Goal: Task Accomplishment & Management: Manage account settings

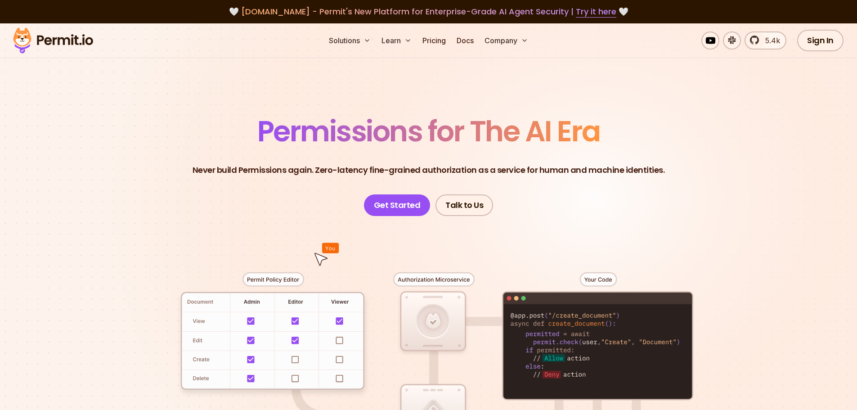
click at [816, 44] on link "Sign In" at bounding box center [820, 41] width 46 height 22
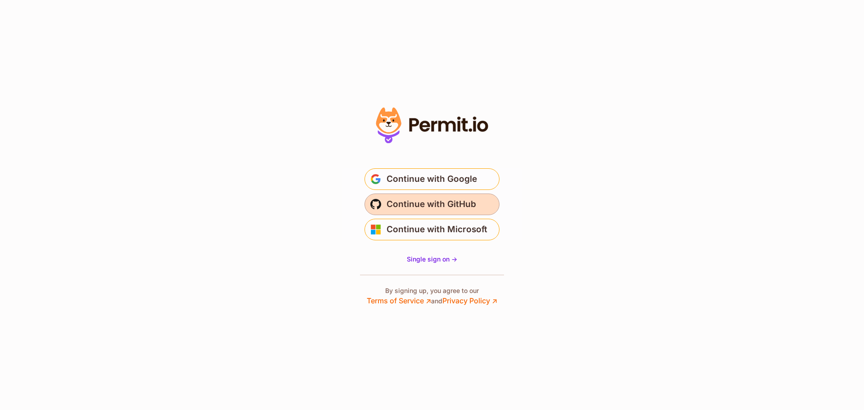
click at [465, 205] on span "Continue with GitHub" at bounding box center [431, 204] width 90 height 14
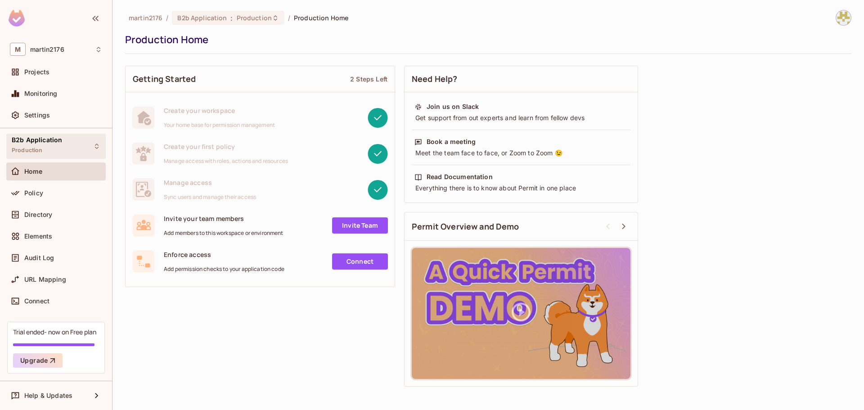
click at [44, 142] on span "B2b Application" at bounding box center [37, 139] width 50 height 7
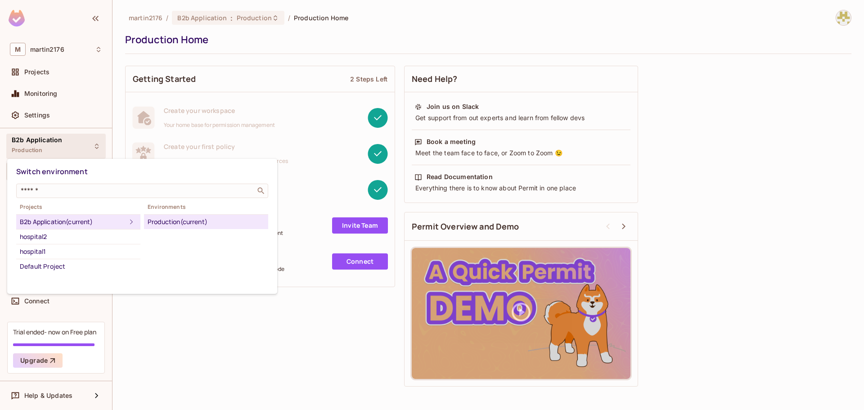
click at [50, 77] on div at bounding box center [432, 205] width 864 height 410
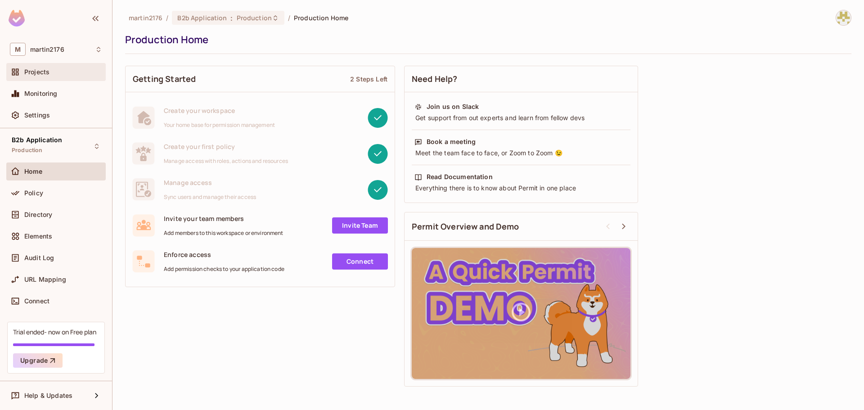
click at [45, 70] on span "Projects" at bounding box center [36, 71] width 25 height 7
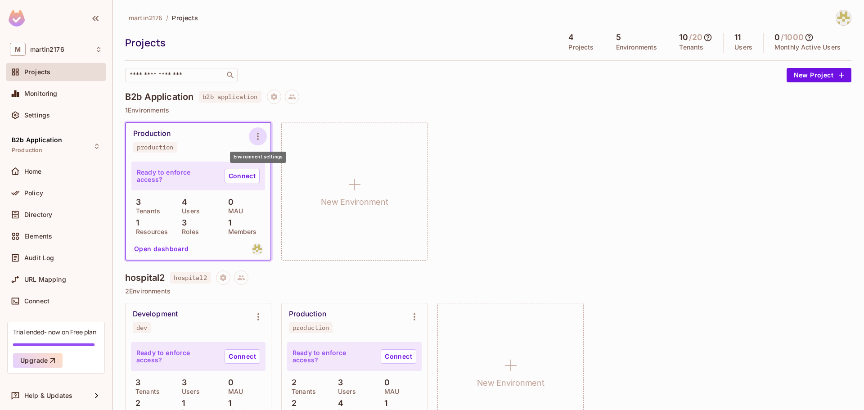
click at [260, 136] on icon "Environment settings" at bounding box center [257, 136] width 11 height 11
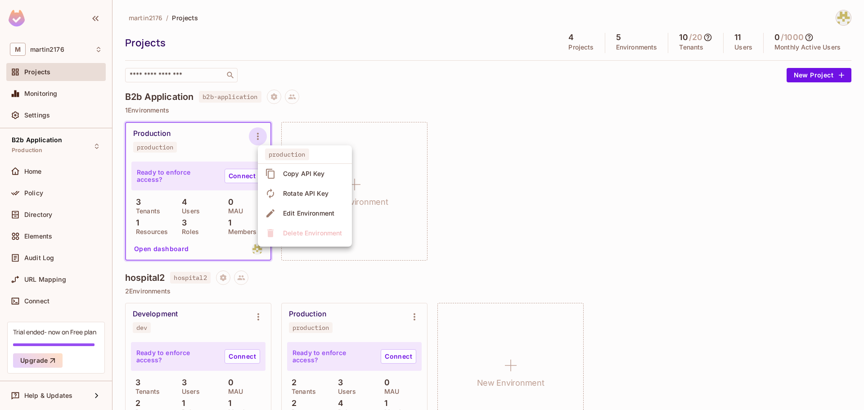
click at [515, 197] on div at bounding box center [432, 205] width 864 height 410
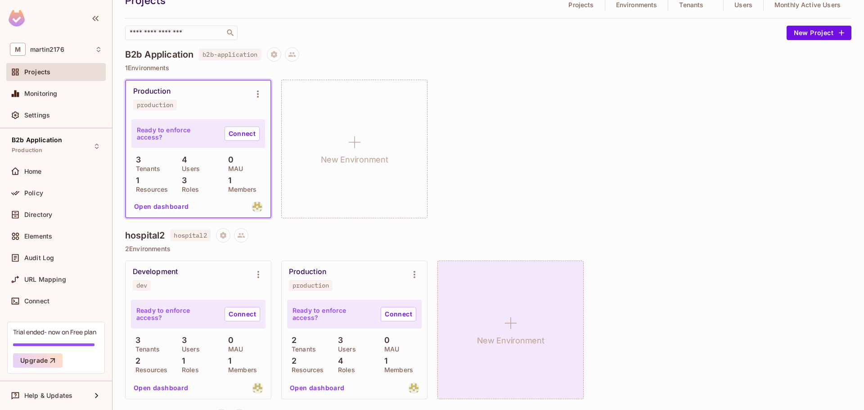
scroll to position [75, 0]
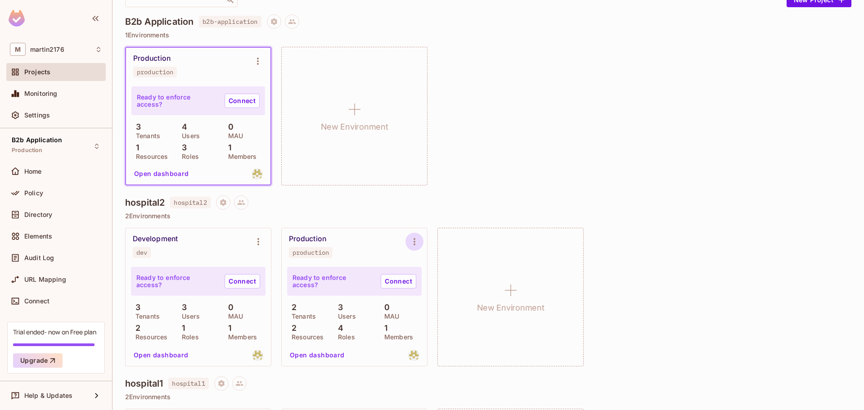
click at [417, 241] on icon "Environment settings" at bounding box center [414, 241] width 11 height 11
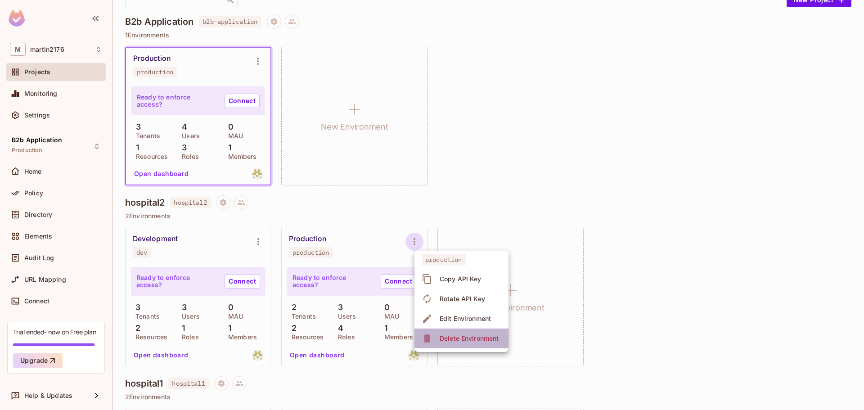
click at [463, 336] on div "Delete Environment" at bounding box center [468, 338] width 59 height 9
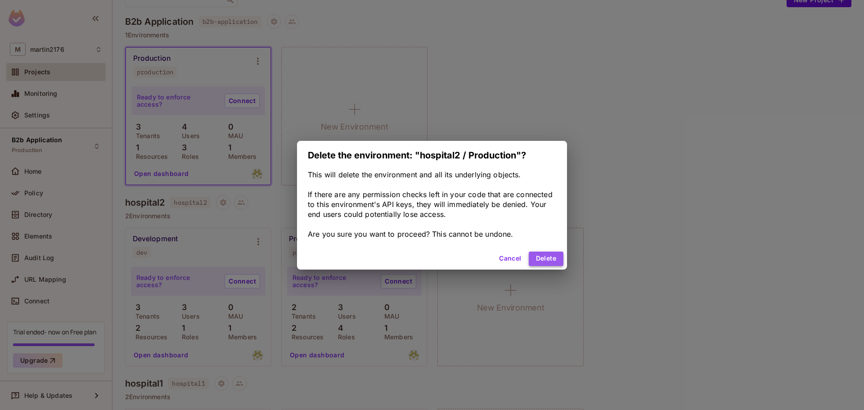
click at [536, 252] on button "Delete" at bounding box center [546, 258] width 35 height 14
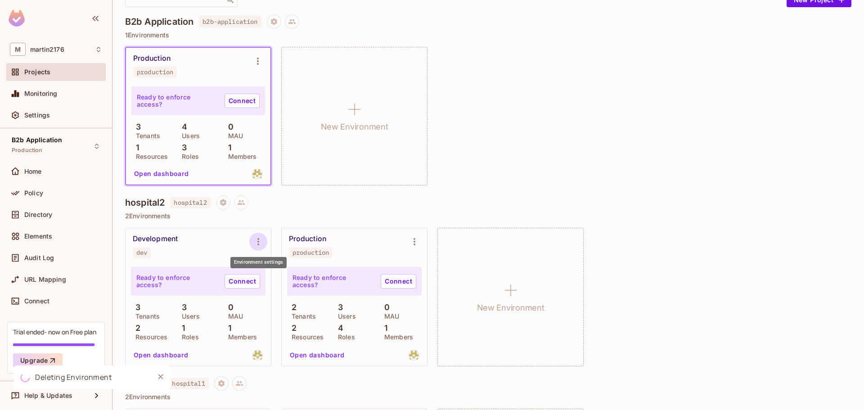
click at [256, 242] on icon "Environment settings" at bounding box center [258, 241] width 11 height 11
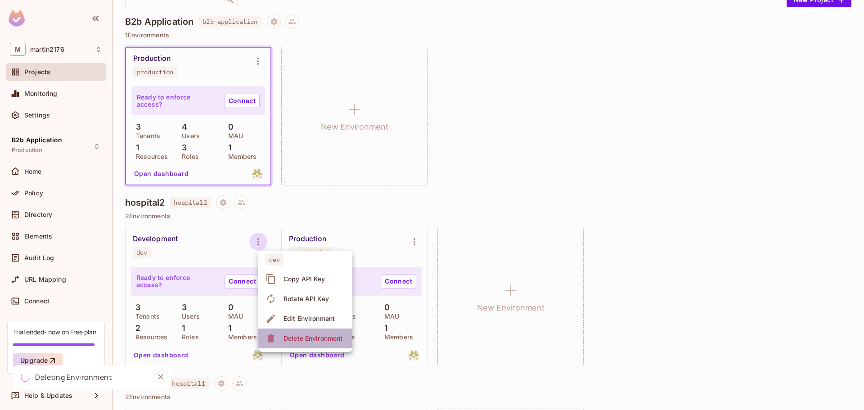
click at [311, 332] on span "Delete Environment" at bounding box center [313, 338] width 64 height 14
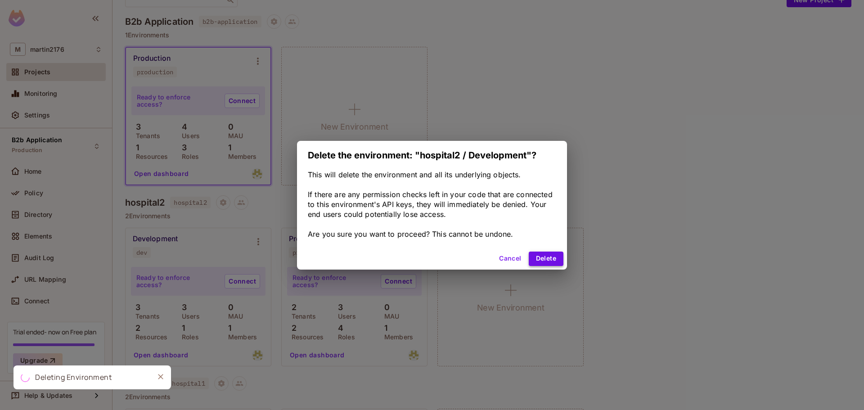
click at [547, 256] on button "Delete" at bounding box center [546, 258] width 35 height 14
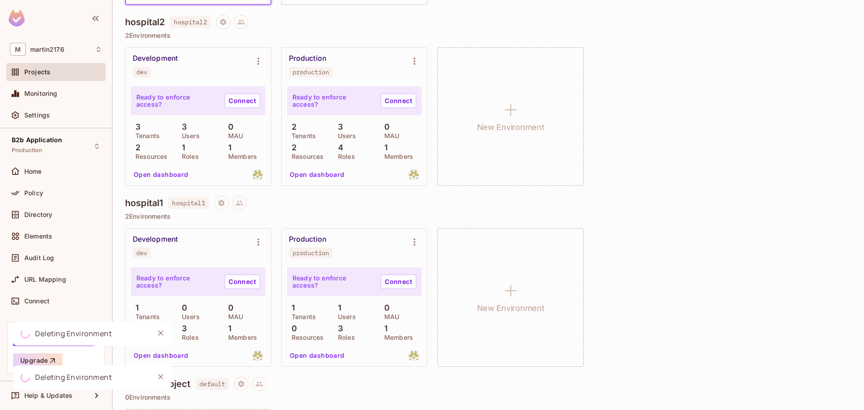
scroll to position [300, 0]
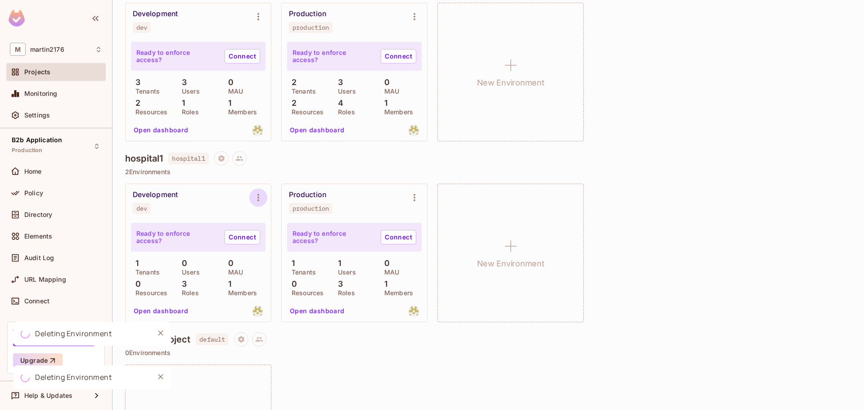
click at [263, 197] on icon "Environment settings" at bounding box center [258, 197] width 11 height 11
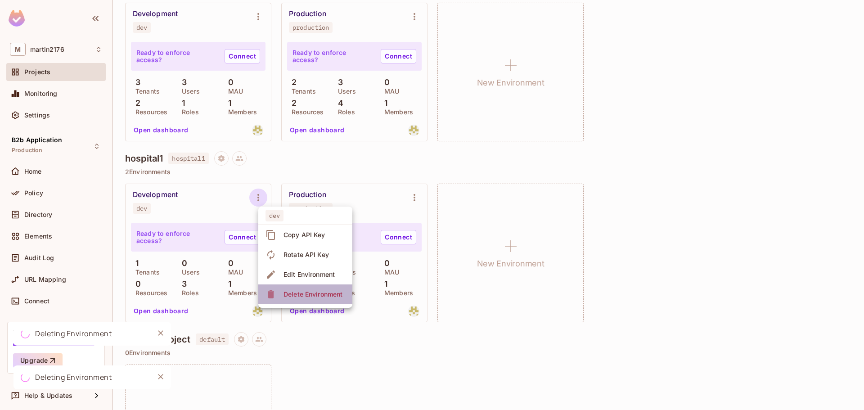
click at [304, 287] on li "Delete Environment" at bounding box center [305, 294] width 94 height 20
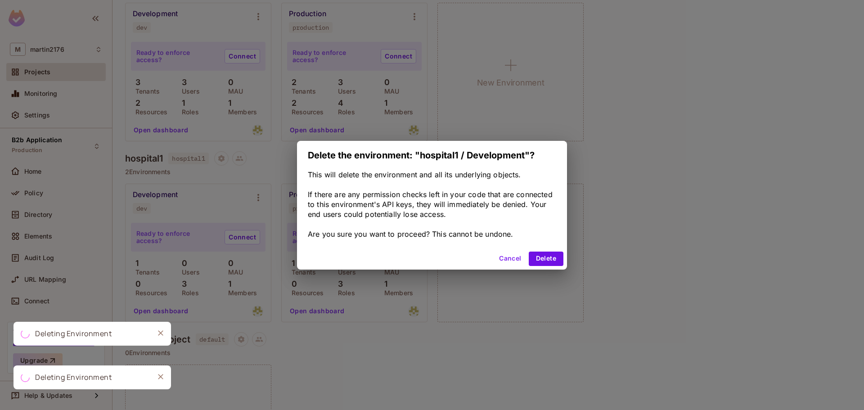
click at [539, 251] on div "Cancel Delete" at bounding box center [432, 259] width 270 height 22
click at [540, 258] on button "Delete" at bounding box center [546, 258] width 35 height 14
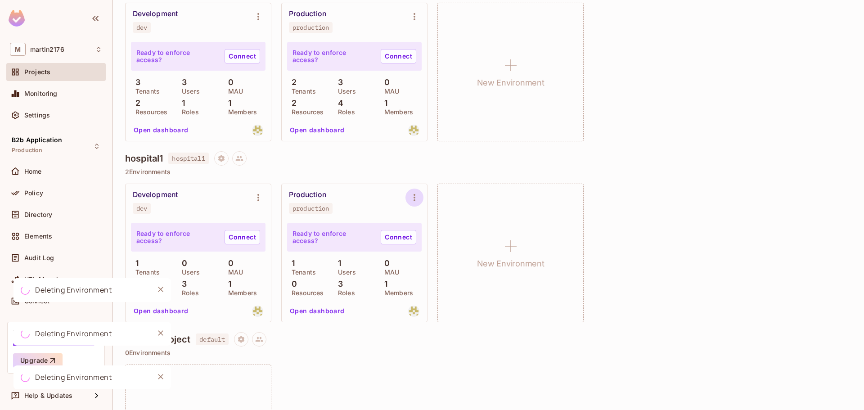
click at [412, 200] on icon "Environment settings" at bounding box center [414, 197] width 11 height 11
click at [462, 292] on div "Delete Environment" at bounding box center [468, 294] width 59 height 9
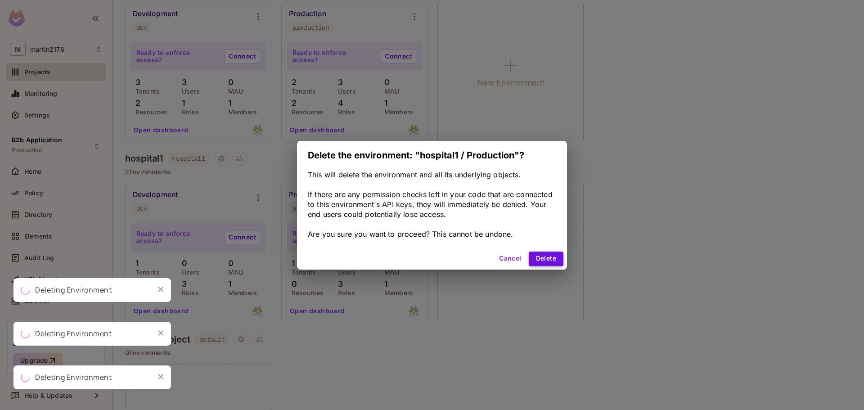
click at [540, 256] on button "Delete" at bounding box center [546, 258] width 35 height 14
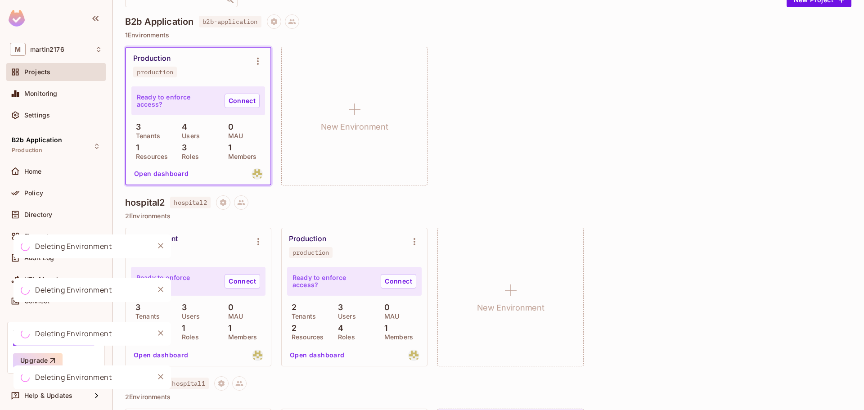
scroll to position [0, 0]
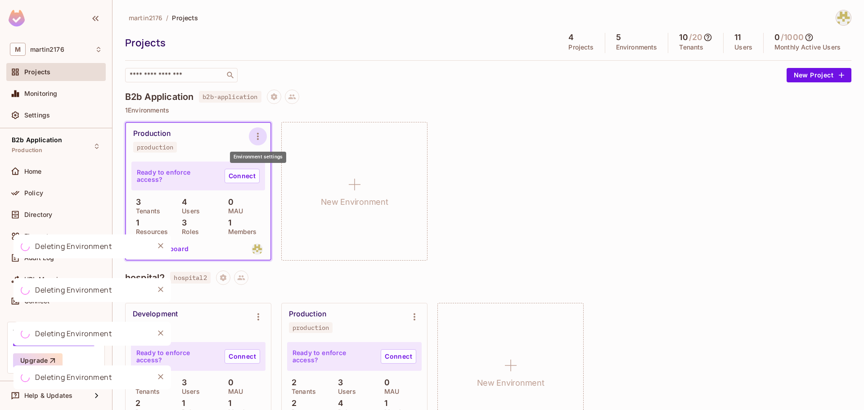
click at [257, 135] on icon "Environment settings" at bounding box center [257, 136] width 11 height 11
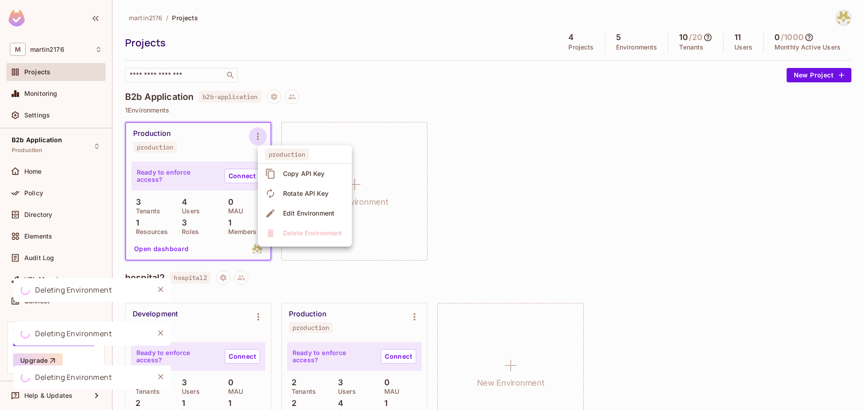
click at [169, 165] on div at bounding box center [432, 205] width 864 height 410
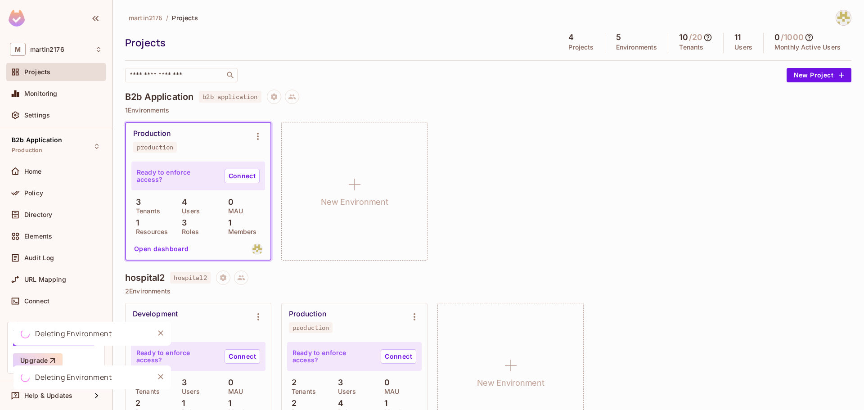
click at [172, 247] on button "Open dashboard" at bounding box center [161, 249] width 62 height 14
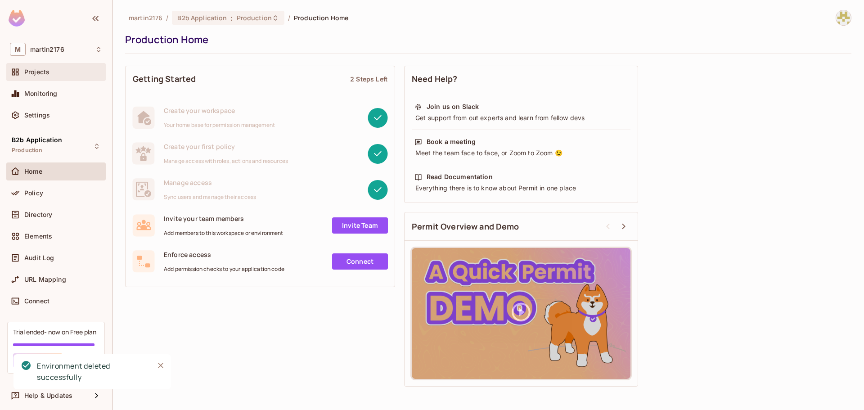
click at [62, 72] on div "Projects" at bounding box center [63, 71] width 78 height 7
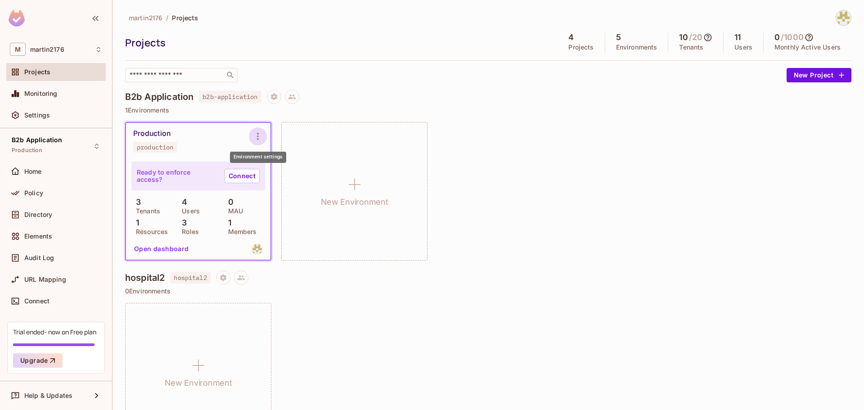
click at [254, 138] on icon "Environment settings" at bounding box center [257, 136] width 11 height 11
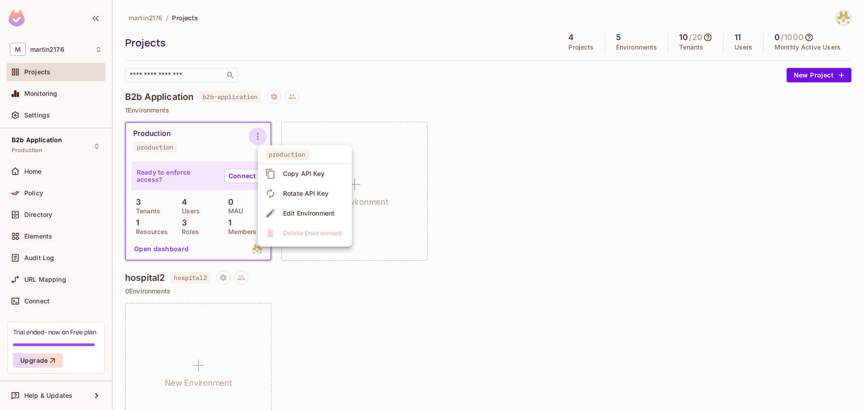
click at [134, 208] on div at bounding box center [432, 205] width 864 height 410
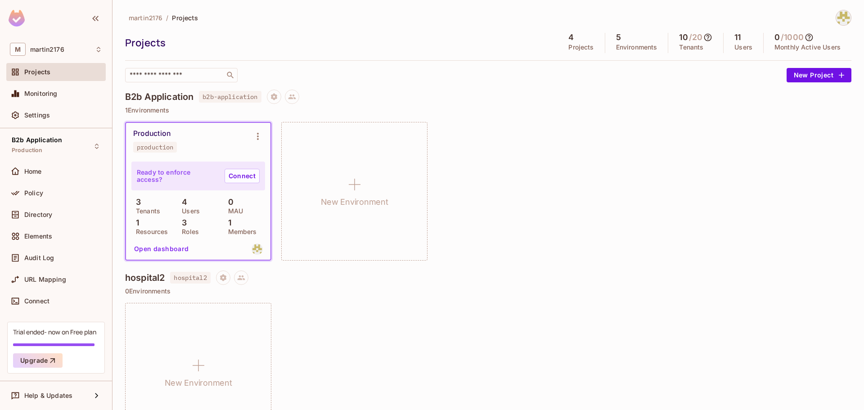
click at [155, 244] on button "Open dashboard" at bounding box center [161, 249] width 62 height 14
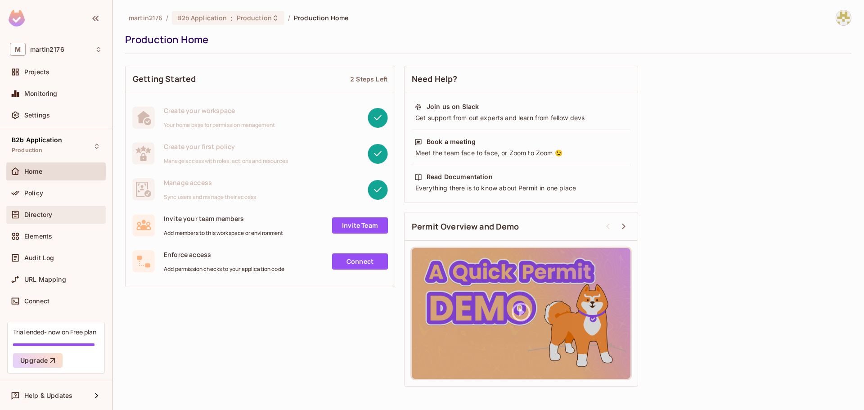
click at [68, 214] on div "Directory" at bounding box center [63, 214] width 78 height 7
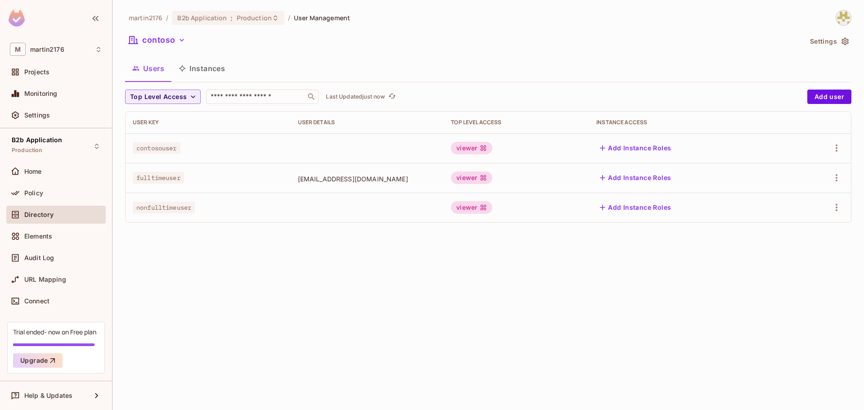
click at [174, 72] on button "Instances" at bounding box center [201, 68] width 61 height 22
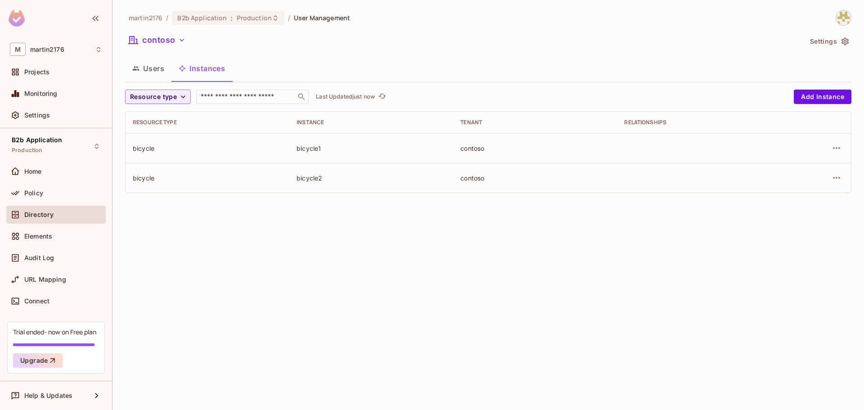
click at [191, 71] on button "Instances" at bounding box center [201, 68] width 61 height 22
click at [845, 40] on icon "button" at bounding box center [844, 41] width 9 height 9
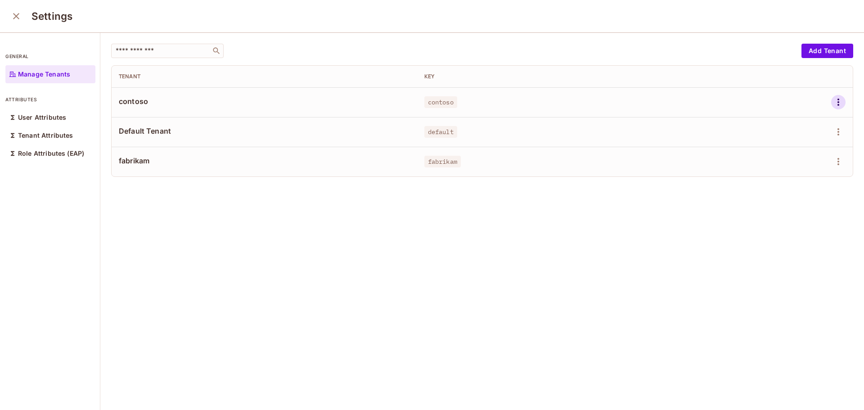
click at [833, 103] on icon "button" at bounding box center [838, 102] width 11 height 11
click at [802, 161] on div "Delete Tenant" at bounding box center [792, 162] width 42 height 9
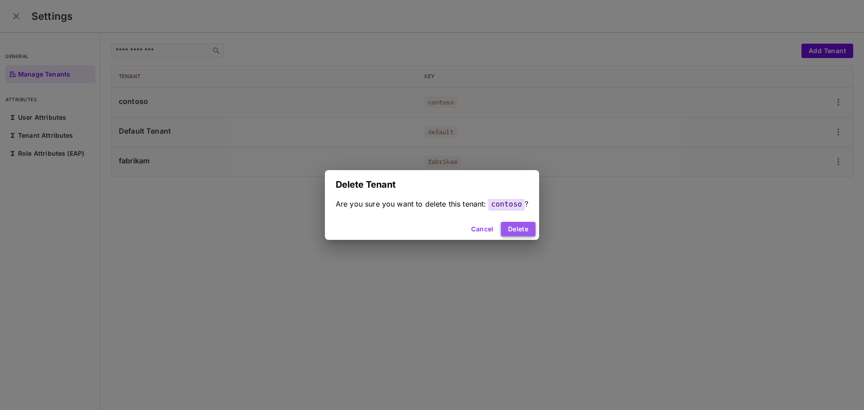
click at [517, 229] on button "Delete" at bounding box center [518, 229] width 35 height 14
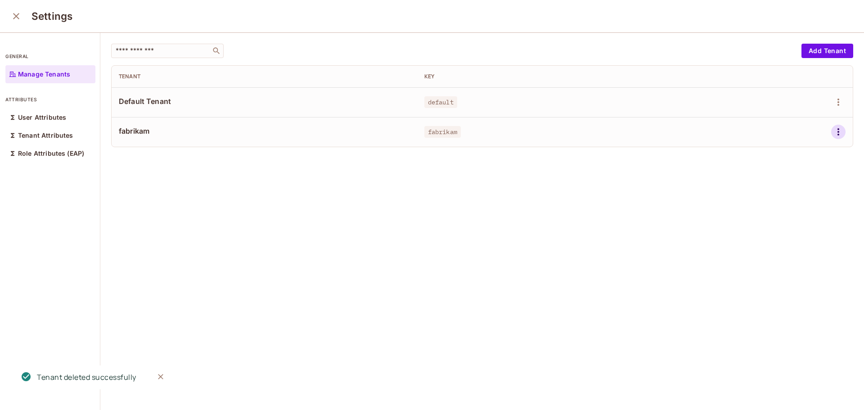
click at [833, 127] on icon "button" at bounding box center [838, 131] width 11 height 11
click at [793, 191] on div "Delete Tenant" at bounding box center [792, 192] width 42 height 9
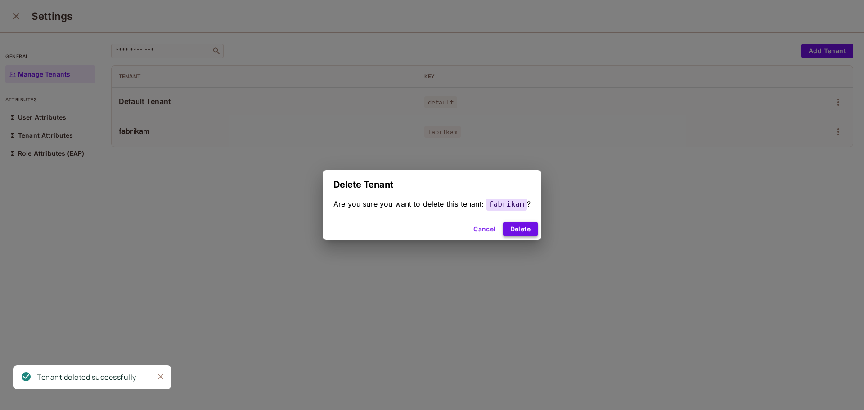
click at [515, 229] on button "Delete" at bounding box center [520, 229] width 35 height 14
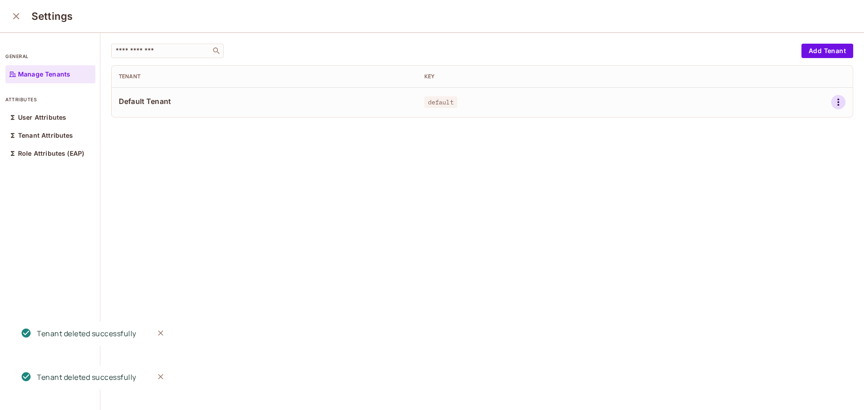
click at [833, 106] on icon "button" at bounding box center [838, 102] width 11 height 11
click at [797, 166] on div "Delete Tenant" at bounding box center [792, 162] width 42 height 9
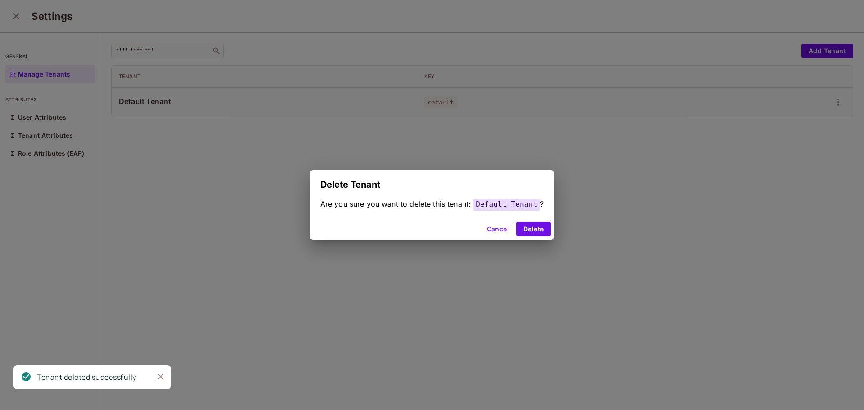
click at [508, 232] on button "Cancel" at bounding box center [497, 229] width 29 height 14
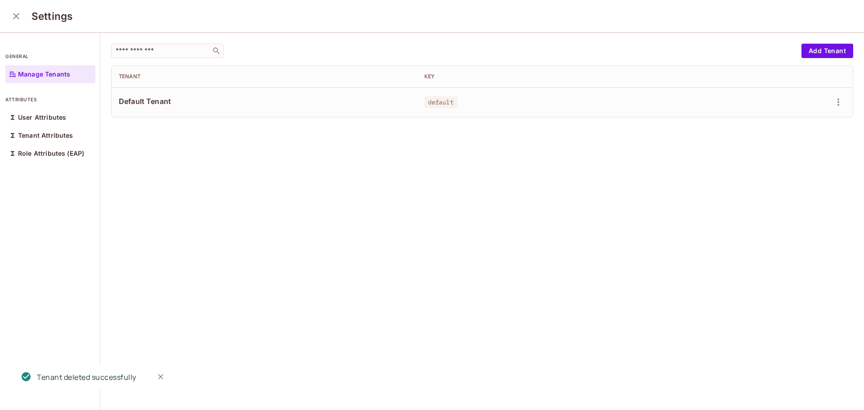
click at [526, 231] on div "​ Add Tenant Tenant Key Default Tenant default" at bounding box center [481, 222] width 763 height 378
click at [833, 101] on icon "button" at bounding box center [838, 102] width 11 height 11
click at [788, 159] on div "Delete Tenant" at bounding box center [792, 162] width 42 height 9
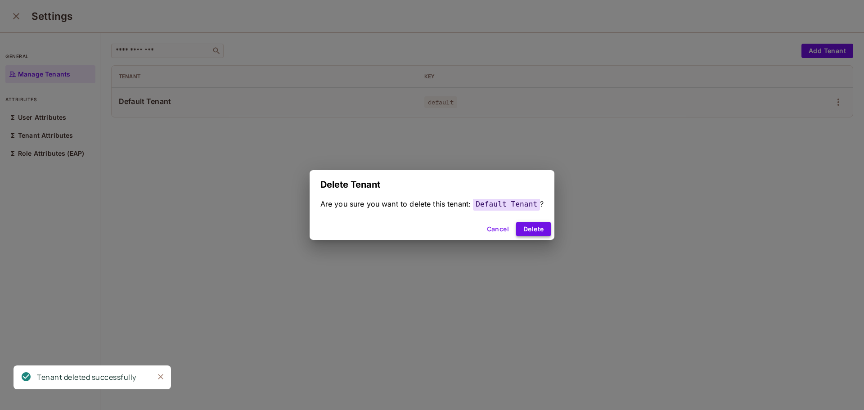
click at [517, 228] on button "Delete" at bounding box center [533, 229] width 35 height 14
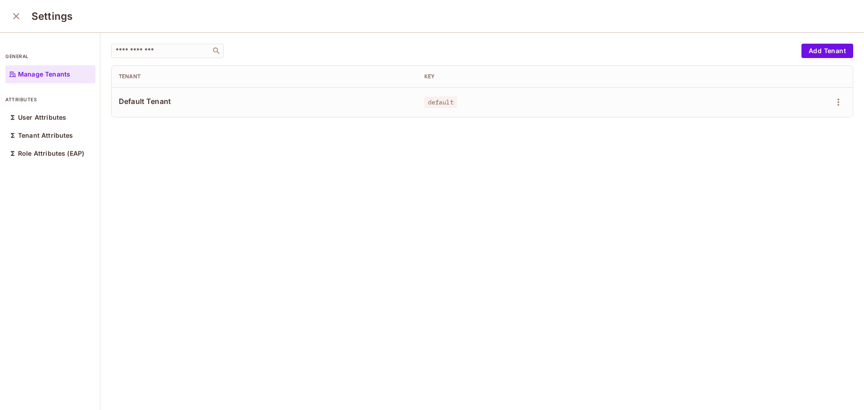
click at [18, 16] on icon "close" at bounding box center [16, 16] width 11 height 11
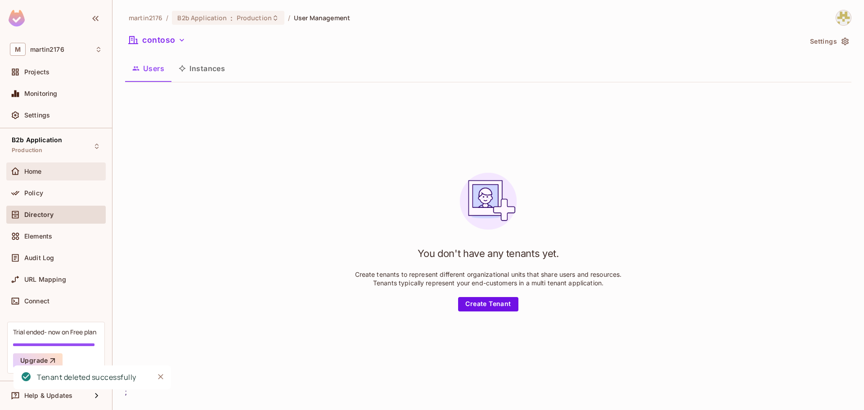
click at [47, 171] on div "Home" at bounding box center [63, 171] width 78 height 7
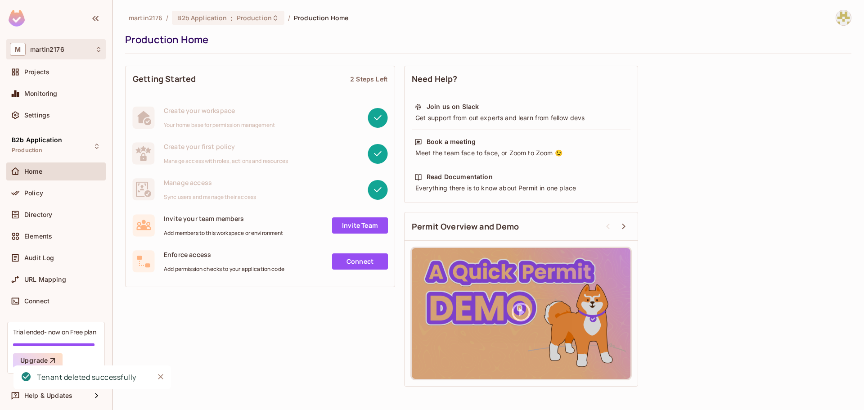
click at [55, 58] on div "M martin2176" at bounding box center [55, 49] width 99 height 20
click at [55, 77] on span "martin2176" at bounding box center [50, 76] width 63 height 9
click at [46, 75] on span "Projects" at bounding box center [36, 71] width 25 height 7
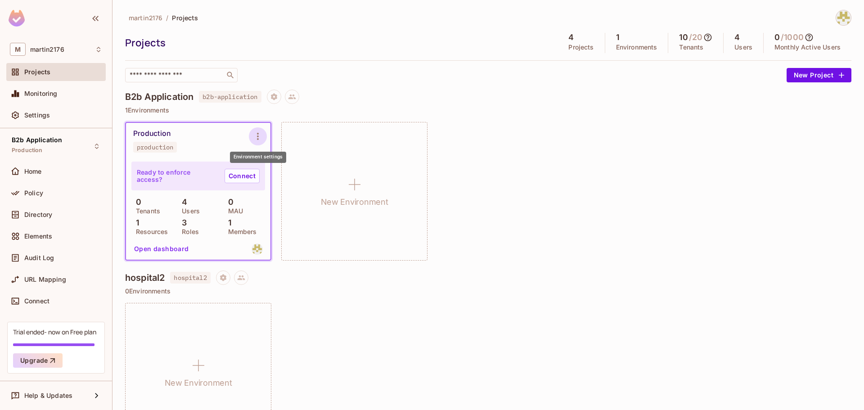
click at [261, 139] on icon "Environment settings" at bounding box center [257, 136] width 11 height 11
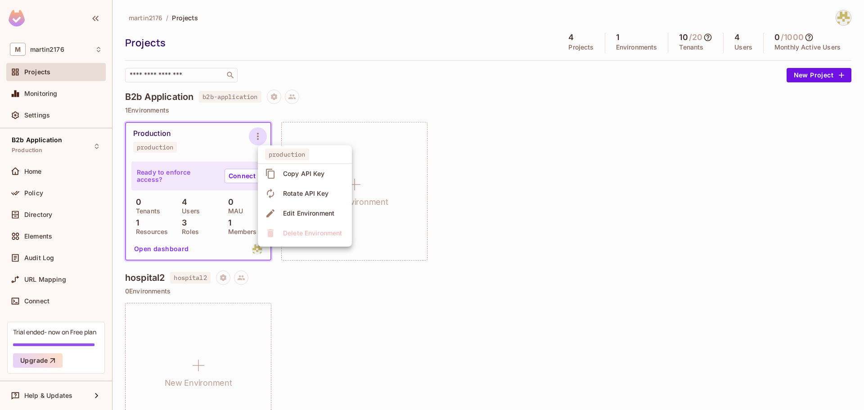
click at [188, 180] on div at bounding box center [432, 205] width 864 height 410
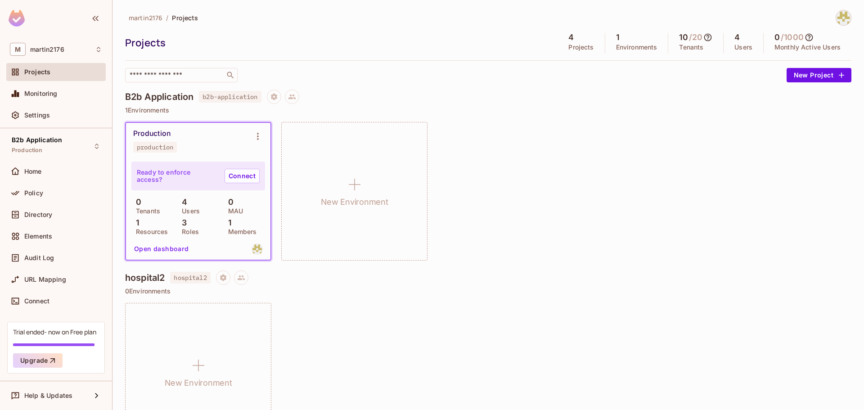
click at [202, 142] on div "Production production" at bounding box center [191, 140] width 116 height 23
click at [46, 138] on span "B2b Application" at bounding box center [37, 139] width 50 height 7
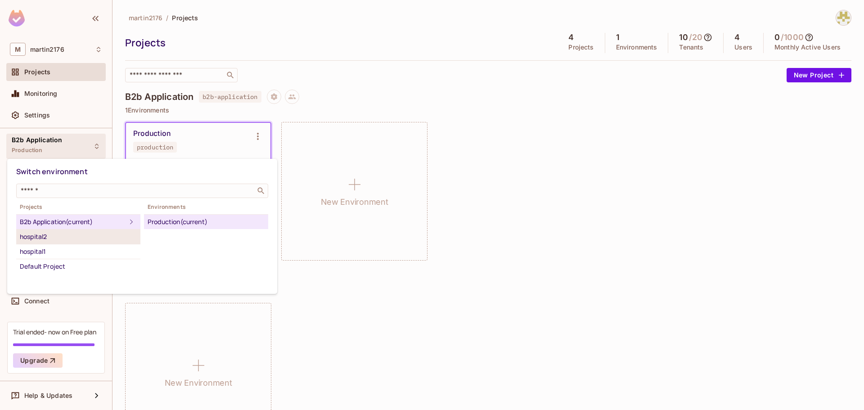
click at [92, 238] on div "hospital2" at bounding box center [78, 236] width 117 height 11
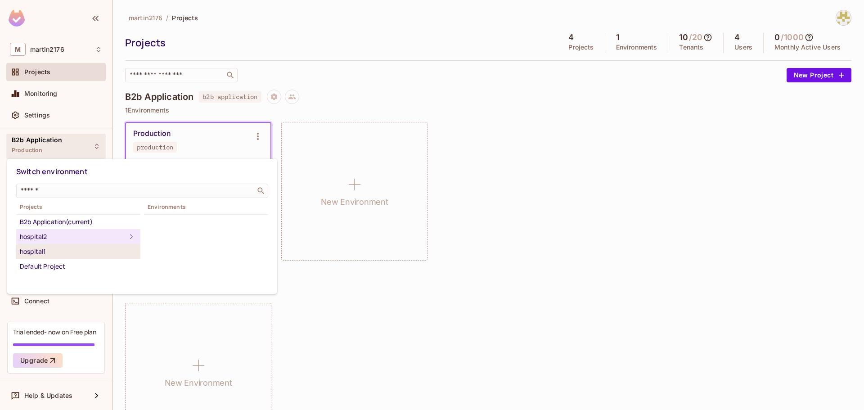
click at [64, 251] on div "hospital1" at bounding box center [78, 251] width 117 height 11
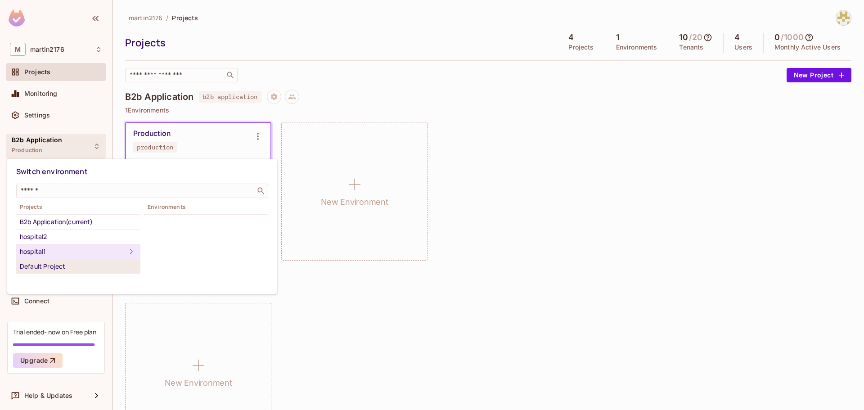
click at [54, 266] on div "Default Project" at bounding box center [78, 266] width 117 height 11
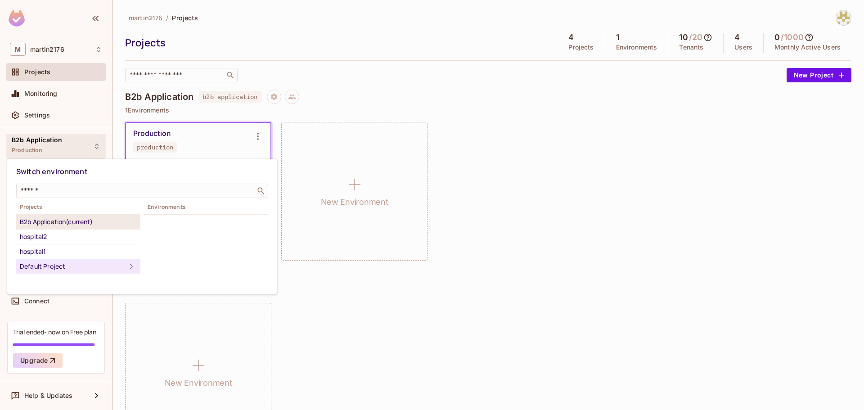
click at [65, 229] on li "B2b Application (current)" at bounding box center [78, 222] width 124 height 15
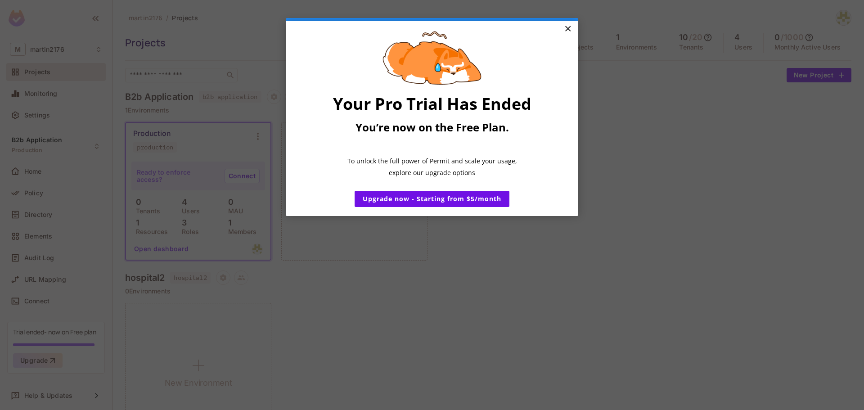
click at [569, 25] on link "×" at bounding box center [568, 29] width 16 height 16
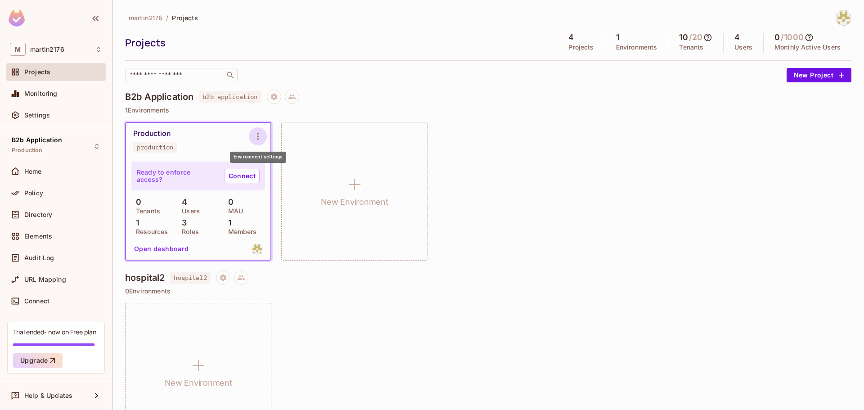
click at [262, 135] on icon "Environment settings" at bounding box center [257, 136] width 11 height 11
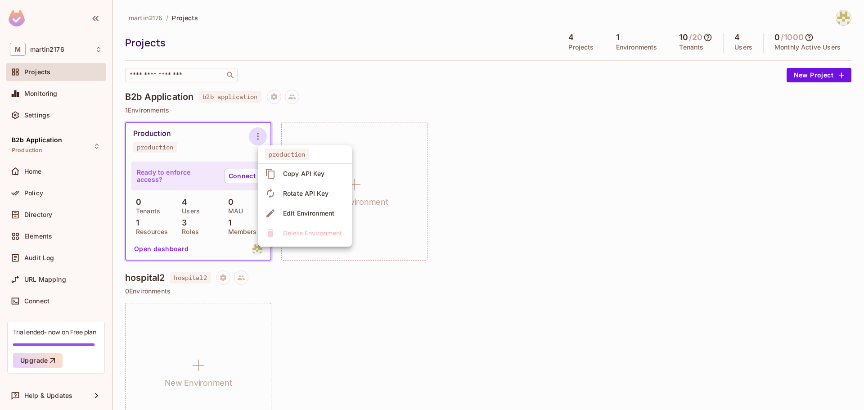
click at [299, 232] on ul "production Copy API Key Rotate API Key Edit Environment Delete Environment" at bounding box center [305, 195] width 94 height 101
click at [164, 173] on div at bounding box center [432, 205] width 864 height 410
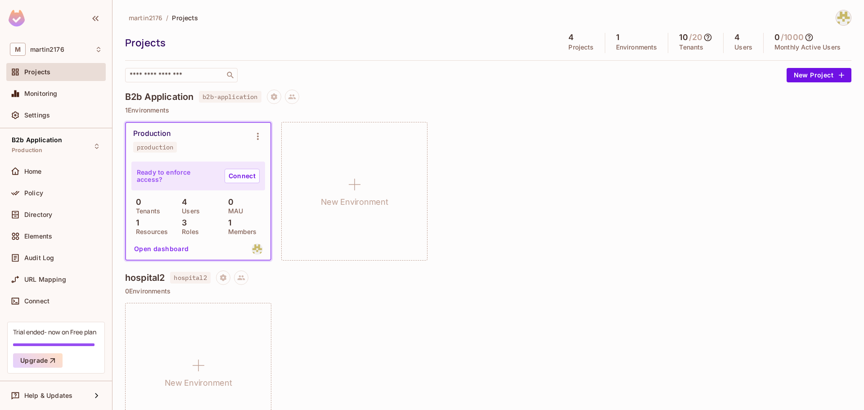
click at [160, 143] on span "production" at bounding box center [155, 147] width 44 height 11
click at [277, 97] on icon "Project settings" at bounding box center [273, 96] width 6 height 7
click at [305, 145] on span "Delete Project" at bounding box center [324, 150] width 49 height 14
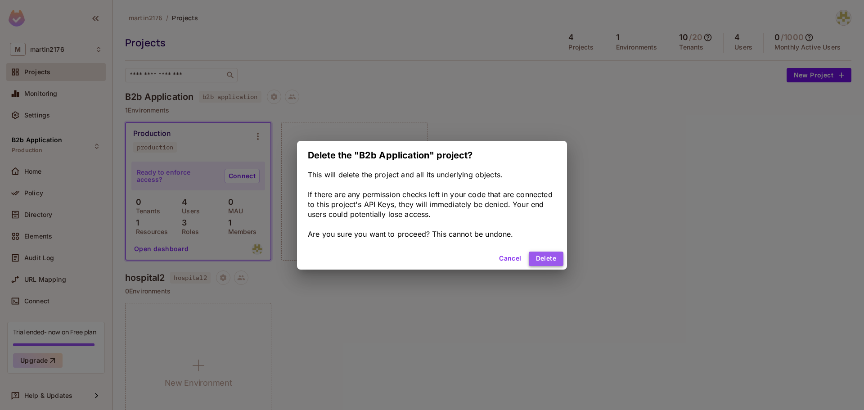
click at [546, 256] on button "Delete" at bounding box center [546, 258] width 35 height 14
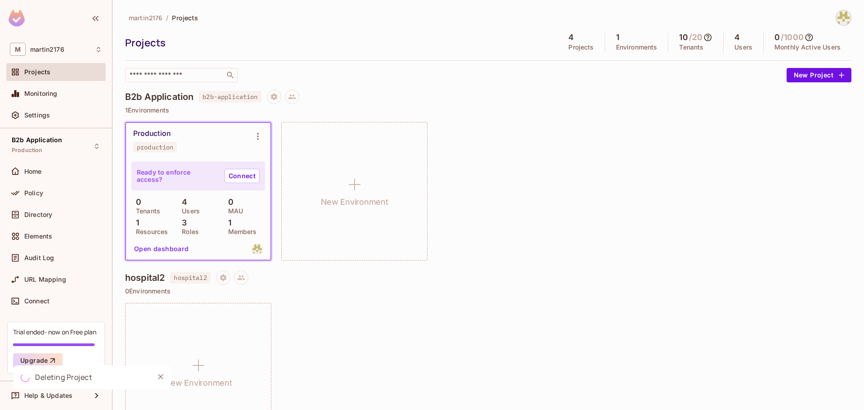
click at [838, 20] on img at bounding box center [843, 17] width 15 height 15
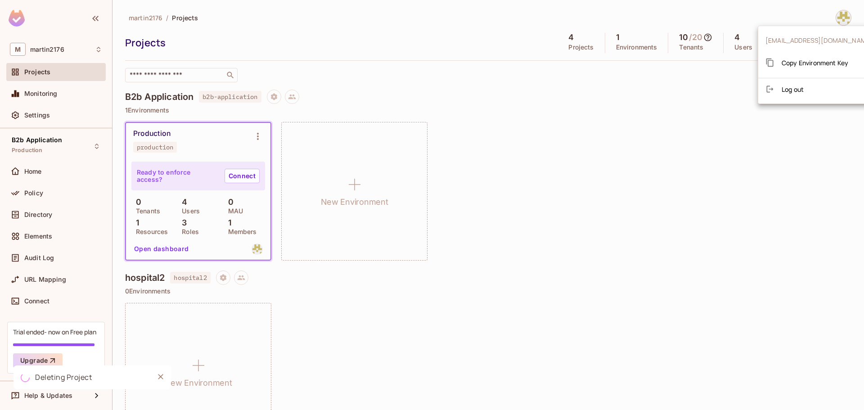
click at [793, 92] on span "Log out" at bounding box center [792, 89] width 22 height 9
